Goal: Task Accomplishment & Management: Manage account settings

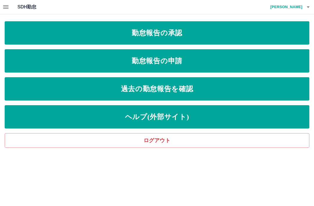
click at [10, 6] on button "button" at bounding box center [6, 7] width 12 height 14
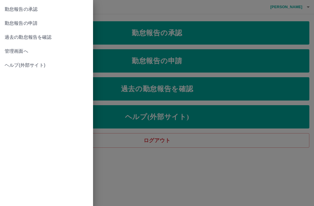
click at [190, 30] on div at bounding box center [157, 103] width 314 height 206
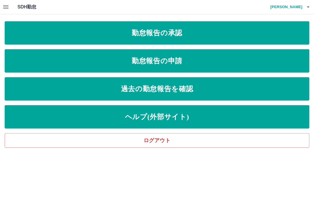
click at [194, 32] on link "勤怠報告の承認" at bounding box center [157, 32] width 305 height 23
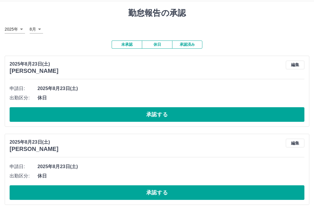
scroll to position [15, 0]
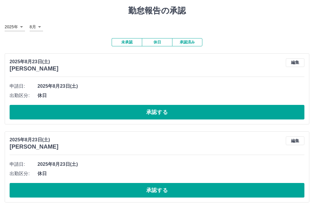
click at [304, 58] on button "編集" at bounding box center [295, 62] width 19 height 9
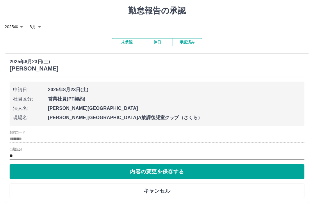
click at [172, 189] on button "キャンセル" at bounding box center [157, 190] width 295 height 15
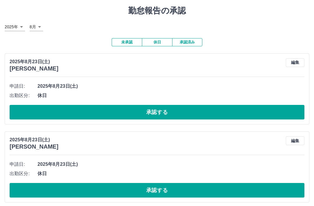
click at [162, 114] on button "承認する" at bounding box center [157, 112] width 295 height 15
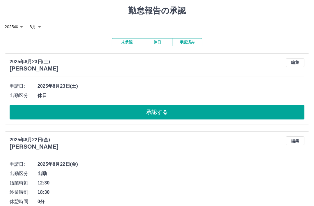
click at [293, 62] on button "編集" at bounding box center [295, 62] width 19 height 9
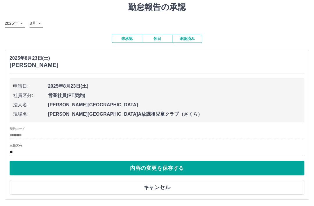
scroll to position [21, 0]
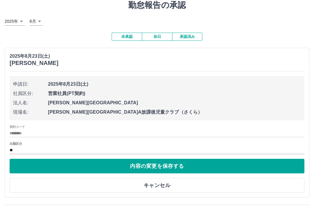
click at [164, 183] on button "キャンセル" at bounding box center [157, 185] width 295 height 15
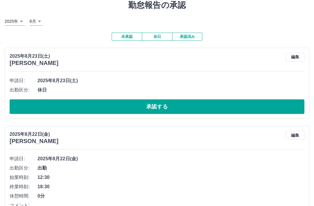
click at [157, 106] on button "承認する" at bounding box center [157, 106] width 295 height 15
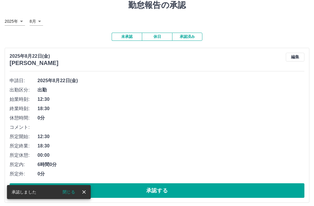
click at [298, 53] on button "編集" at bounding box center [295, 57] width 19 height 9
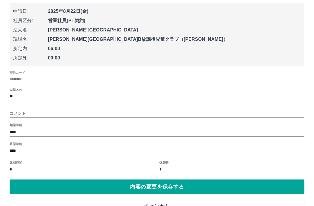
scroll to position [109, 0]
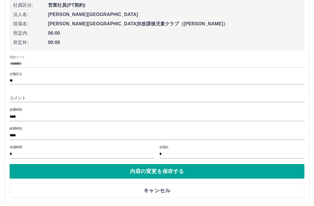
click at [167, 190] on button "キャンセル" at bounding box center [157, 190] width 295 height 15
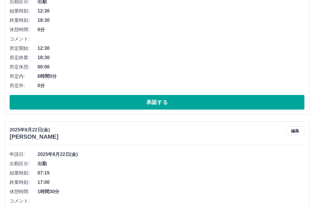
click at [159, 104] on button "承認する" at bounding box center [157, 102] width 295 height 15
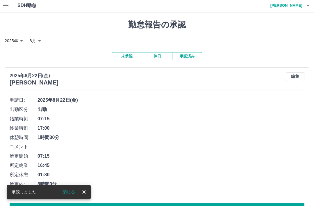
scroll to position [1, 0]
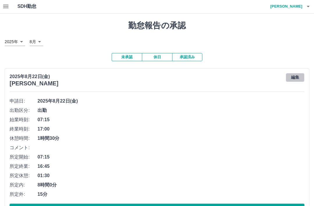
click at [297, 76] on button "編集" at bounding box center [295, 77] width 19 height 9
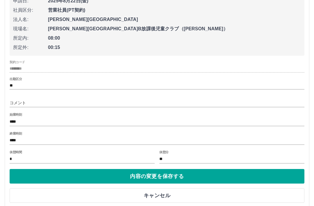
scroll to position [104, 0]
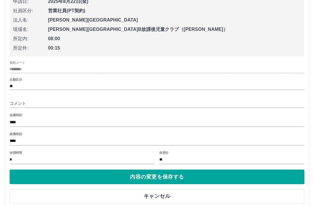
click at [169, 195] on button "キャンセル" at bounding box center [157, 196] width 295 height 15
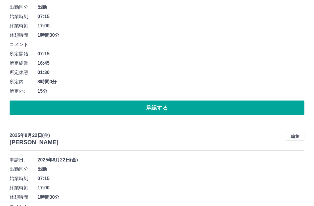
click at [160, 110] on button "承認する" at bounding box center [157, 107] width 295 height 15
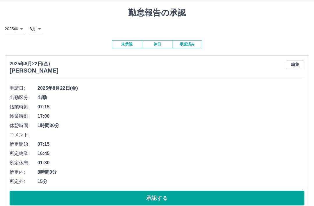
scroll to position [0, 0]
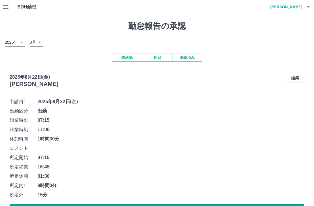
click at [128, 57] on button "未承認" at bounding box center [127, 58] width 30 height 8
